Goal: Check status: Check status

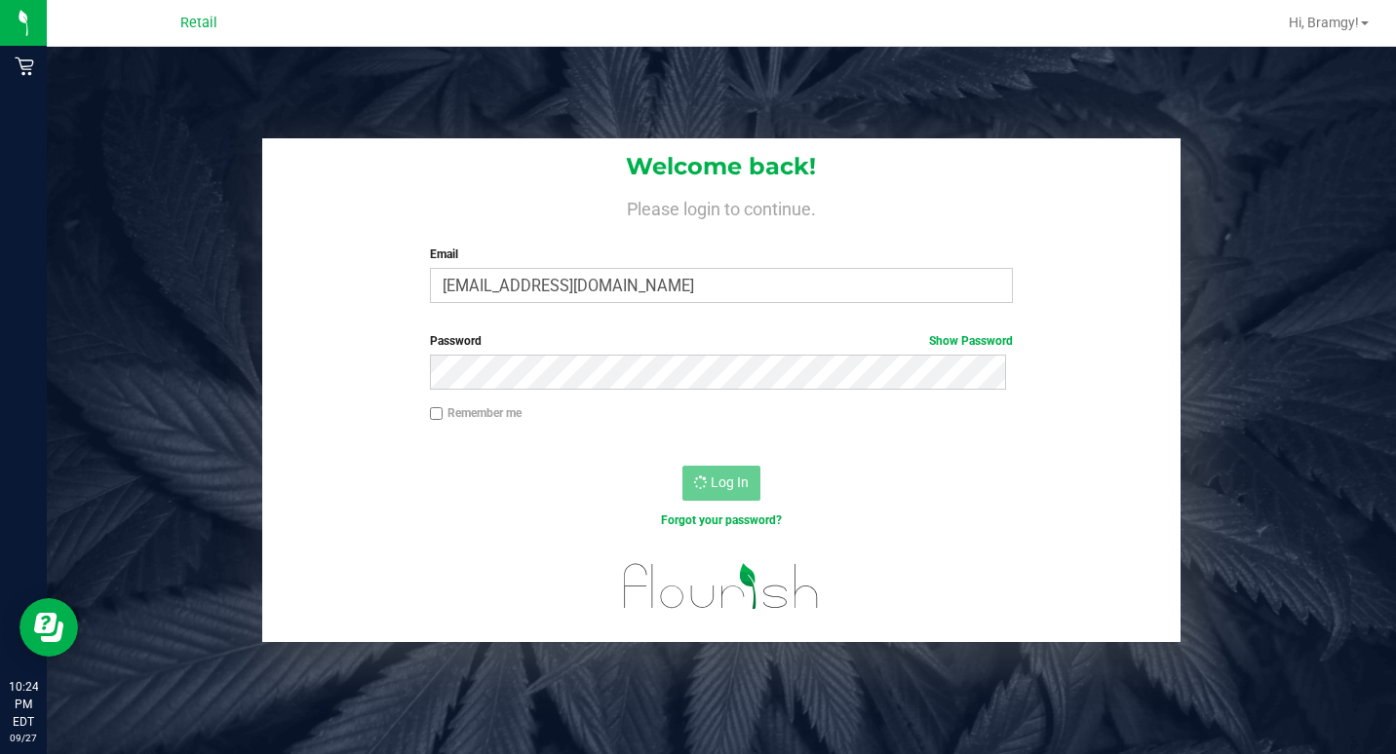
click at [685, 459] on div "Log In" at bounding box center [721, 489] width 919 height 65
click at [688, 461] on div "Log In" at bounding box center [721, 489] width 919 height 65
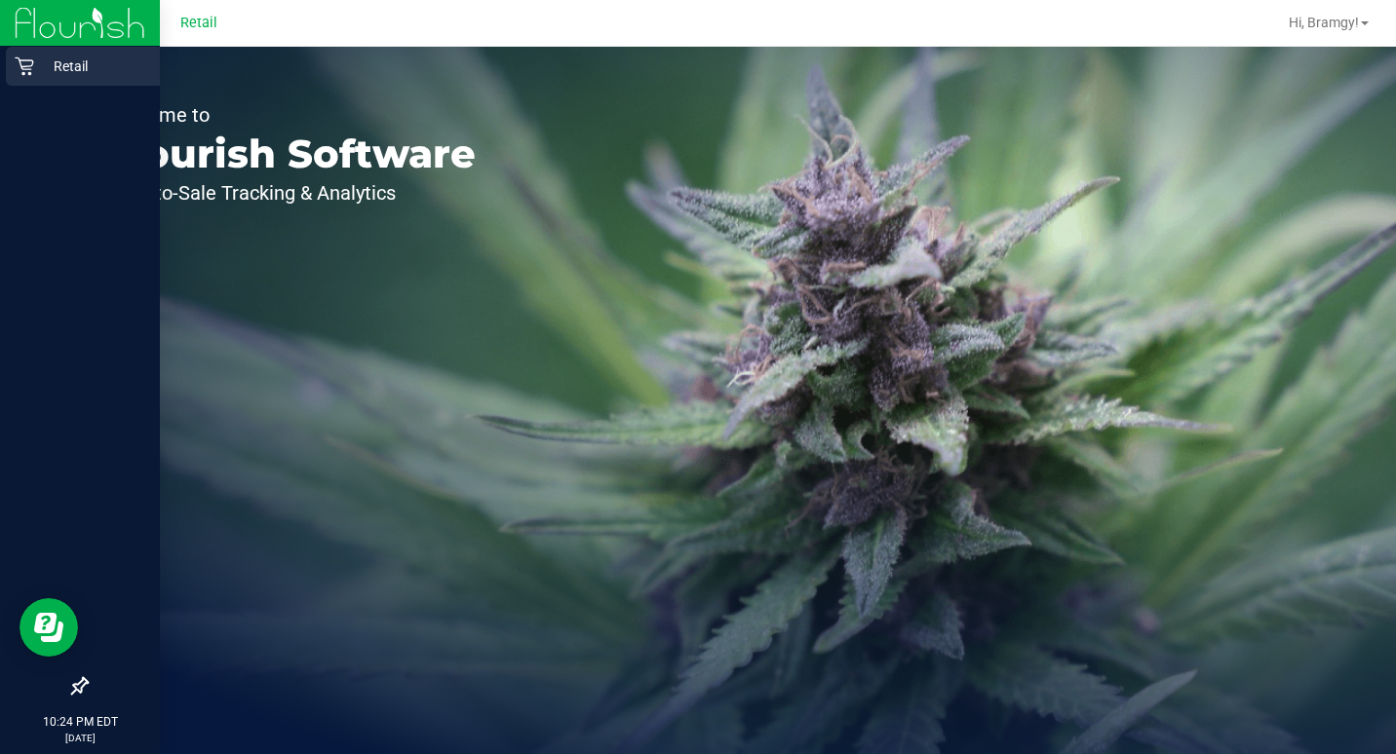
click at [44, 63] on p "Retail" at bounding box center [92, 66] width 117 height 23
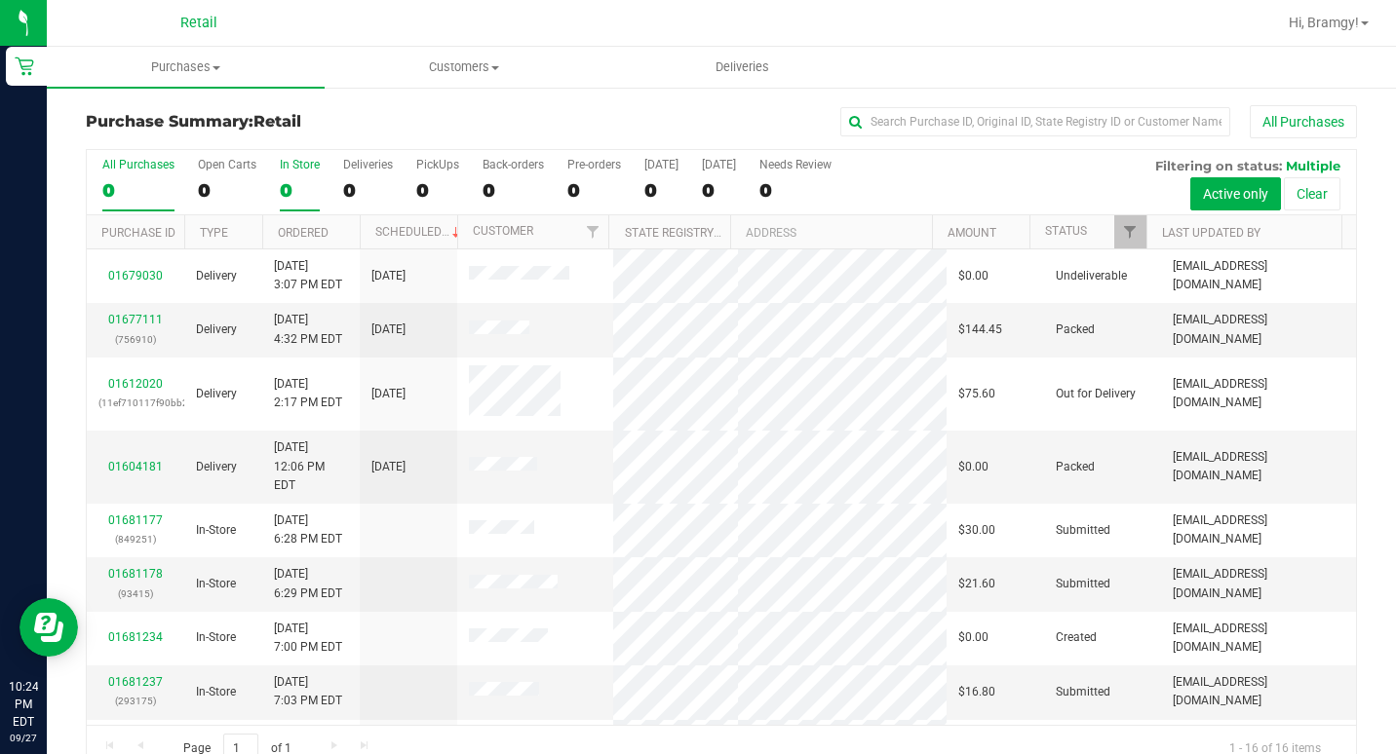
click at [290, 179] on div "0" at bounding box center [300, 190] width 40 height 22
click at [0, 0] on input "In Store 0" at bounding box center [0, 0] width 0 height 0
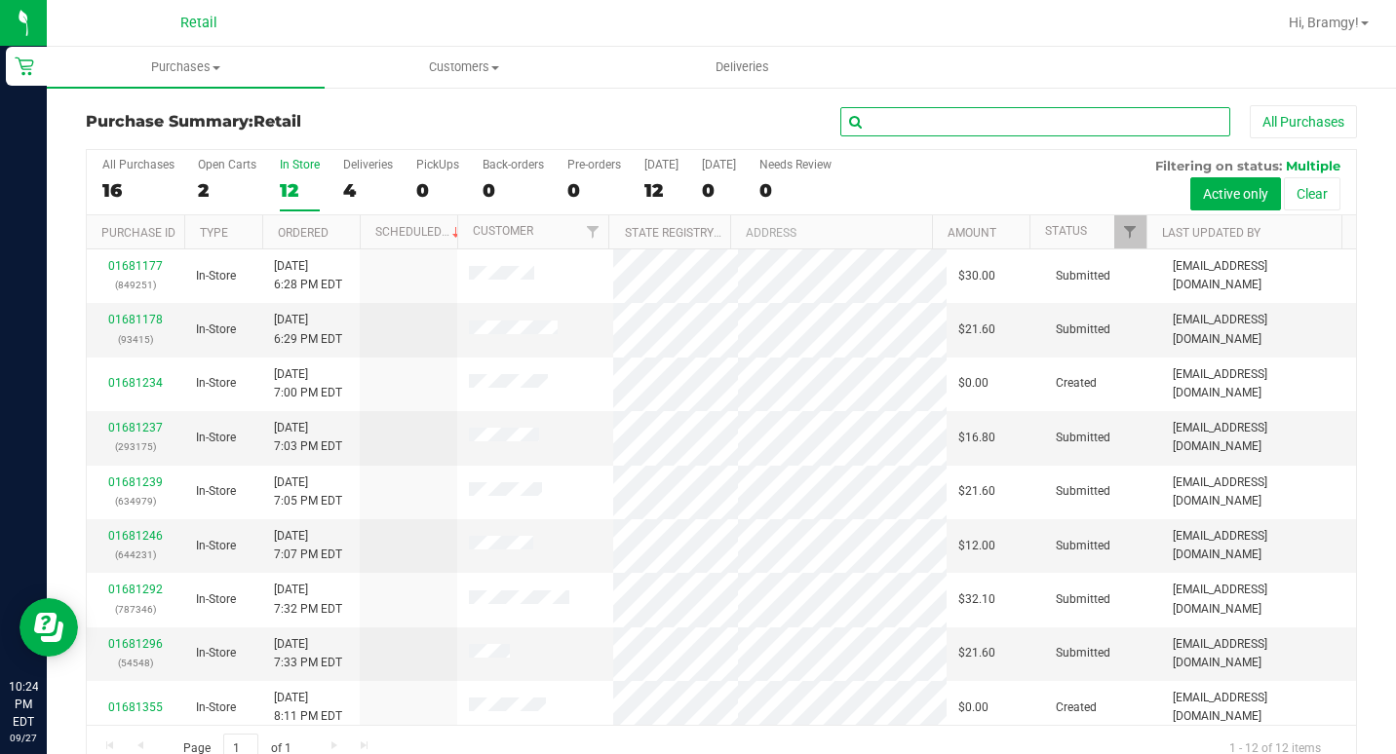
click at [898, 118] on input "text" at bounding box center [1035, 121] width 390 height 29
click at [887, 134] on input "text" at bounding box center [1035, 121] width 390 height 29
type input "[PERSON_NAME]"
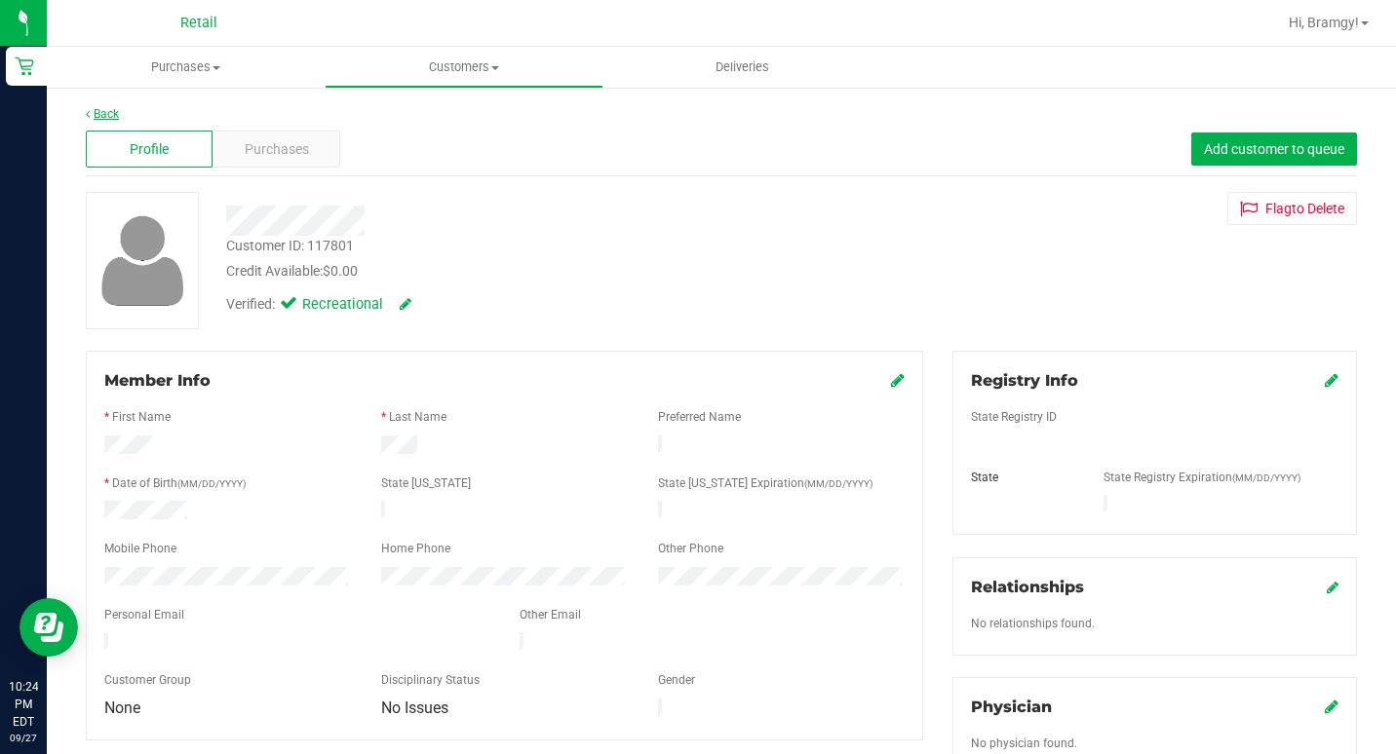
click at [118, 111] on link "Back" at bounding box center [102, 114] width 33 height 14
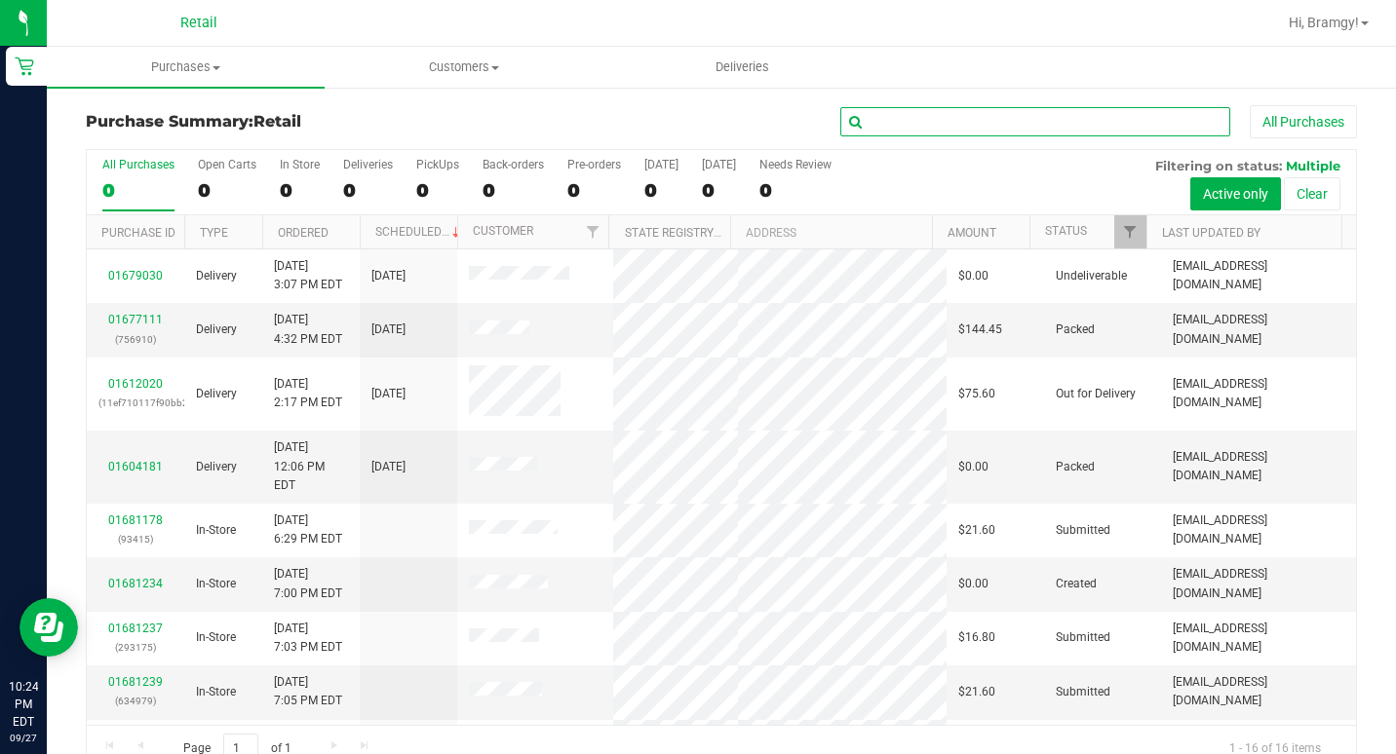
click at [935, 111] on input "text" at bounding box center [1035, 121] width 390 height 29
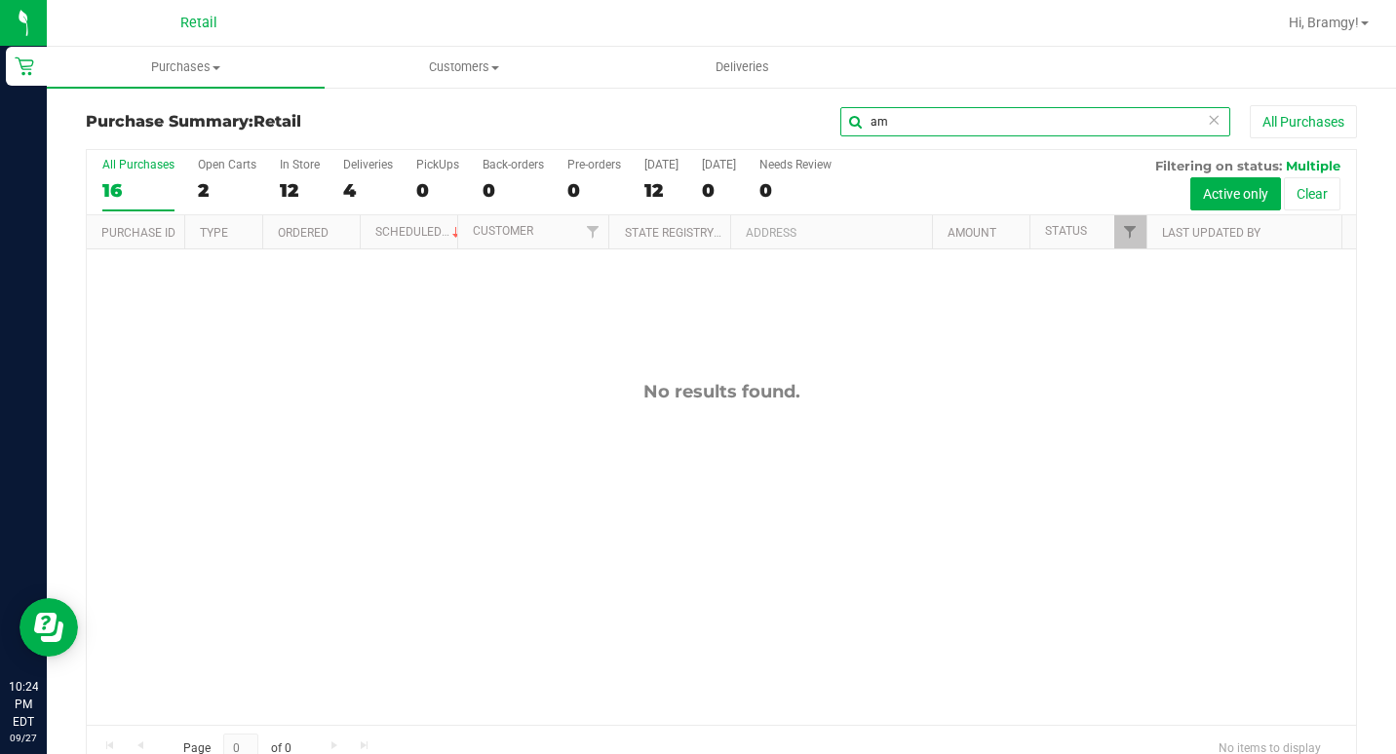
type input "a"
type input "[PERSON_NAME]"
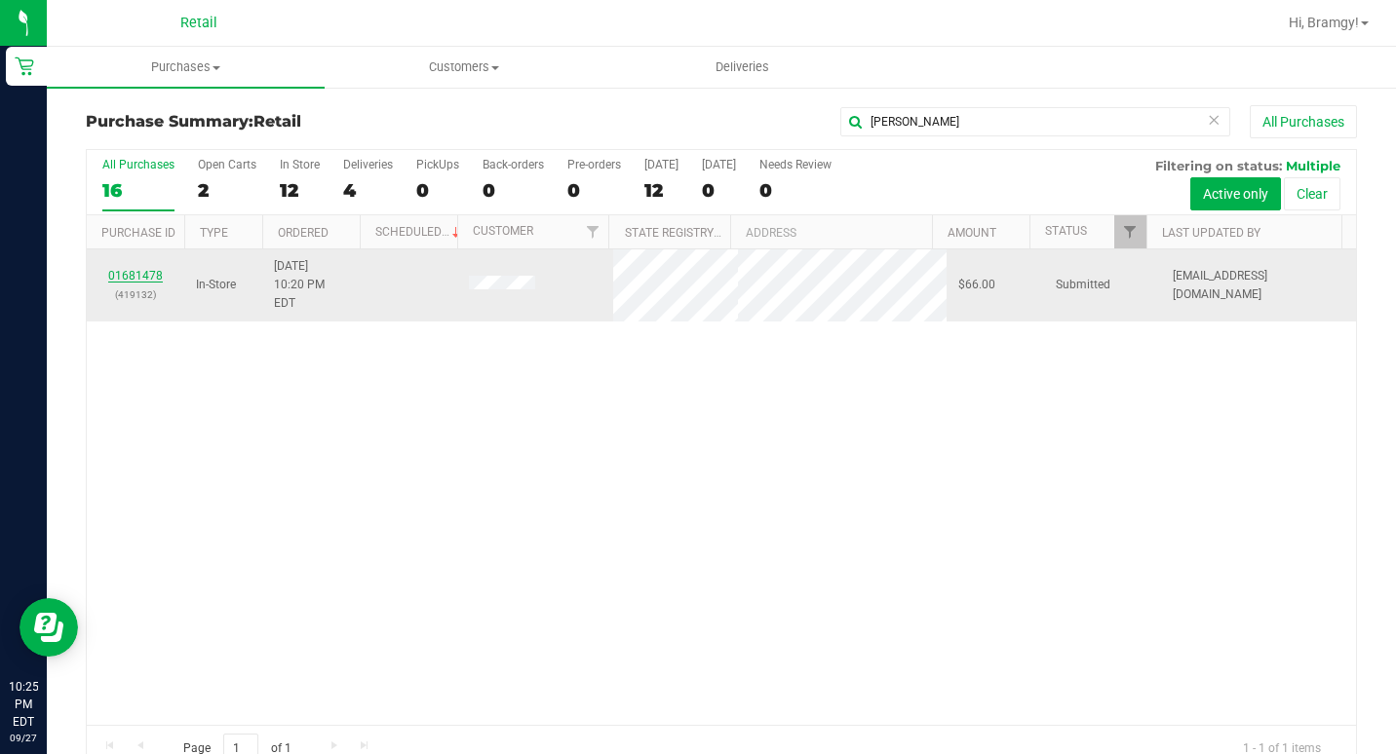
click at [155, 269] on link "01681478" at bounding box center [135, 276] width 55 height 14
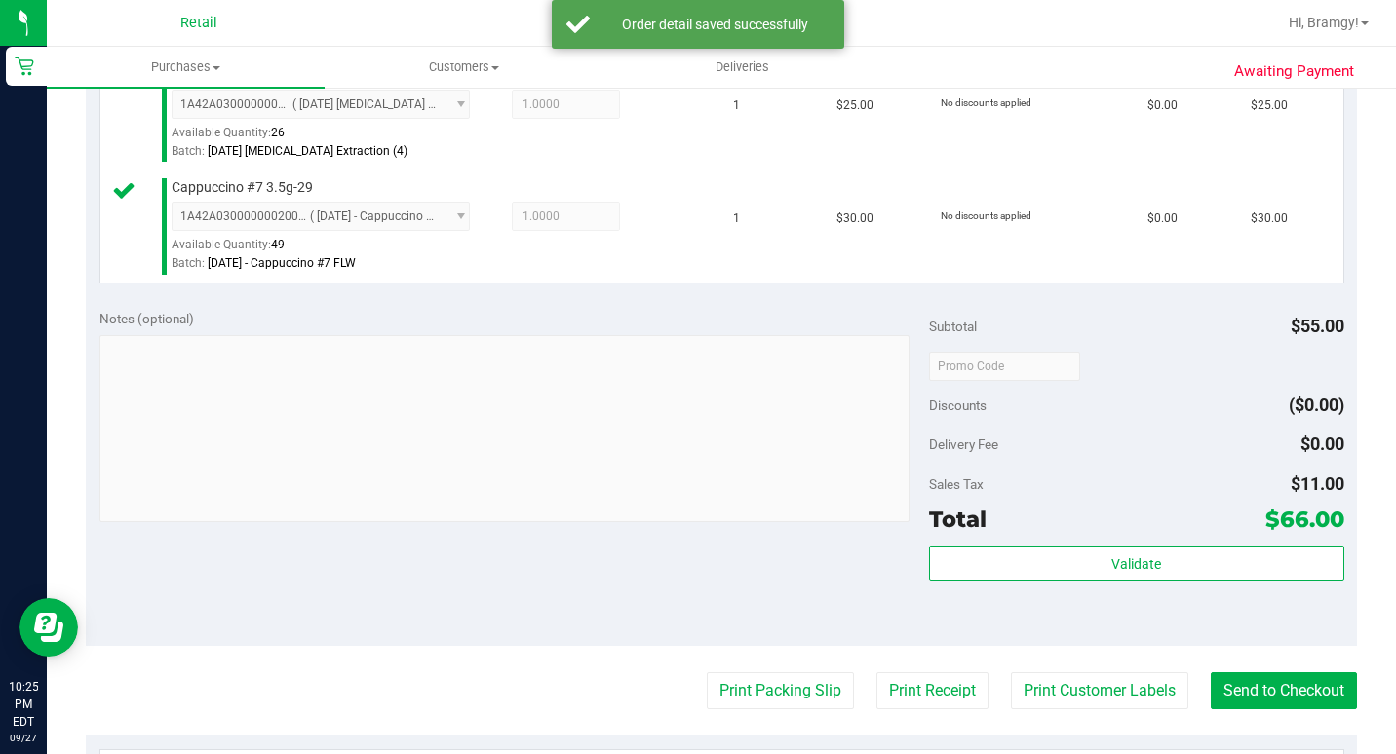
scroll to position [585, 0]
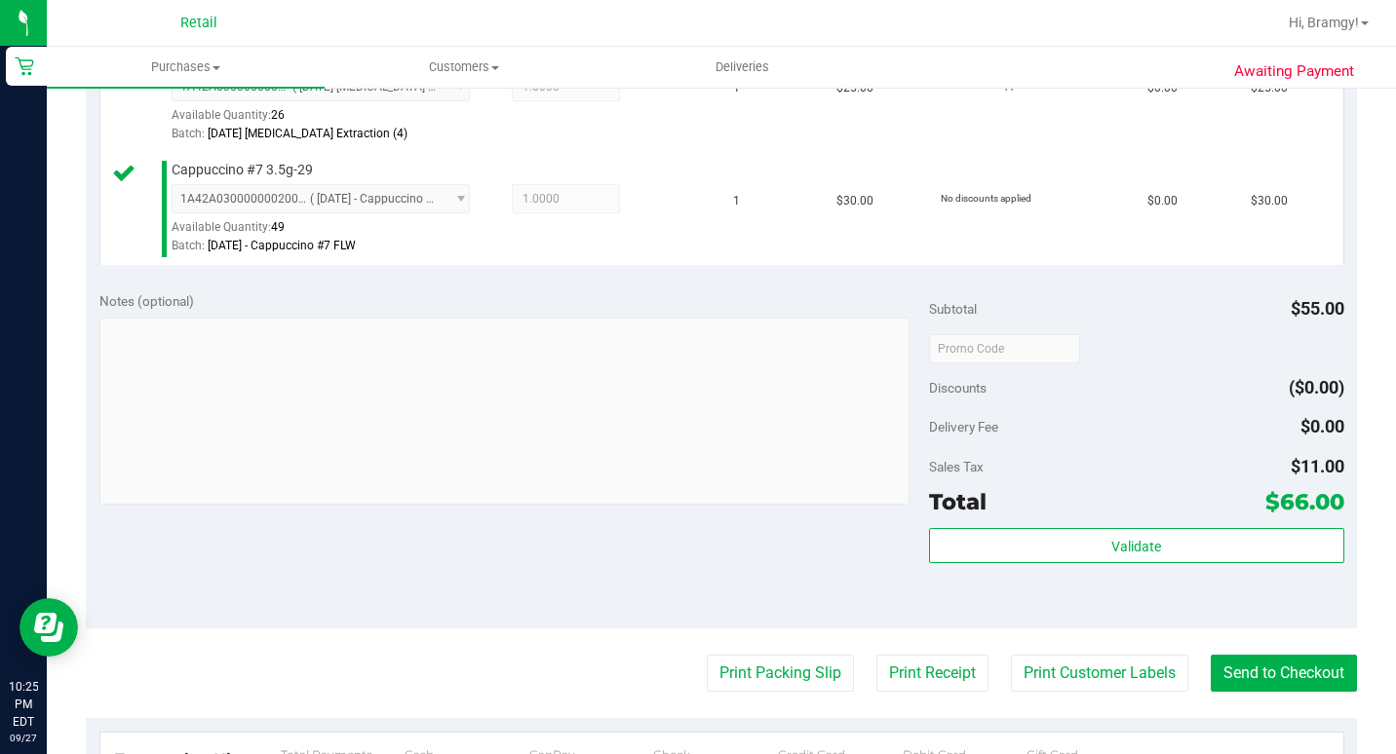
click at [1205, 707] on purchase-details "Back Edit Purchase Cancel Purchase View Profile # 01681478 Med | Rec METRC ID: …" at bounding box center [721, 308] width 1271 height 1577
click at [1338, 692] on button "Send to Checkout" at bounding box center [1284, 673] width 146 height 37
